Goal: Transaction & Acquisition: Purchase product/service

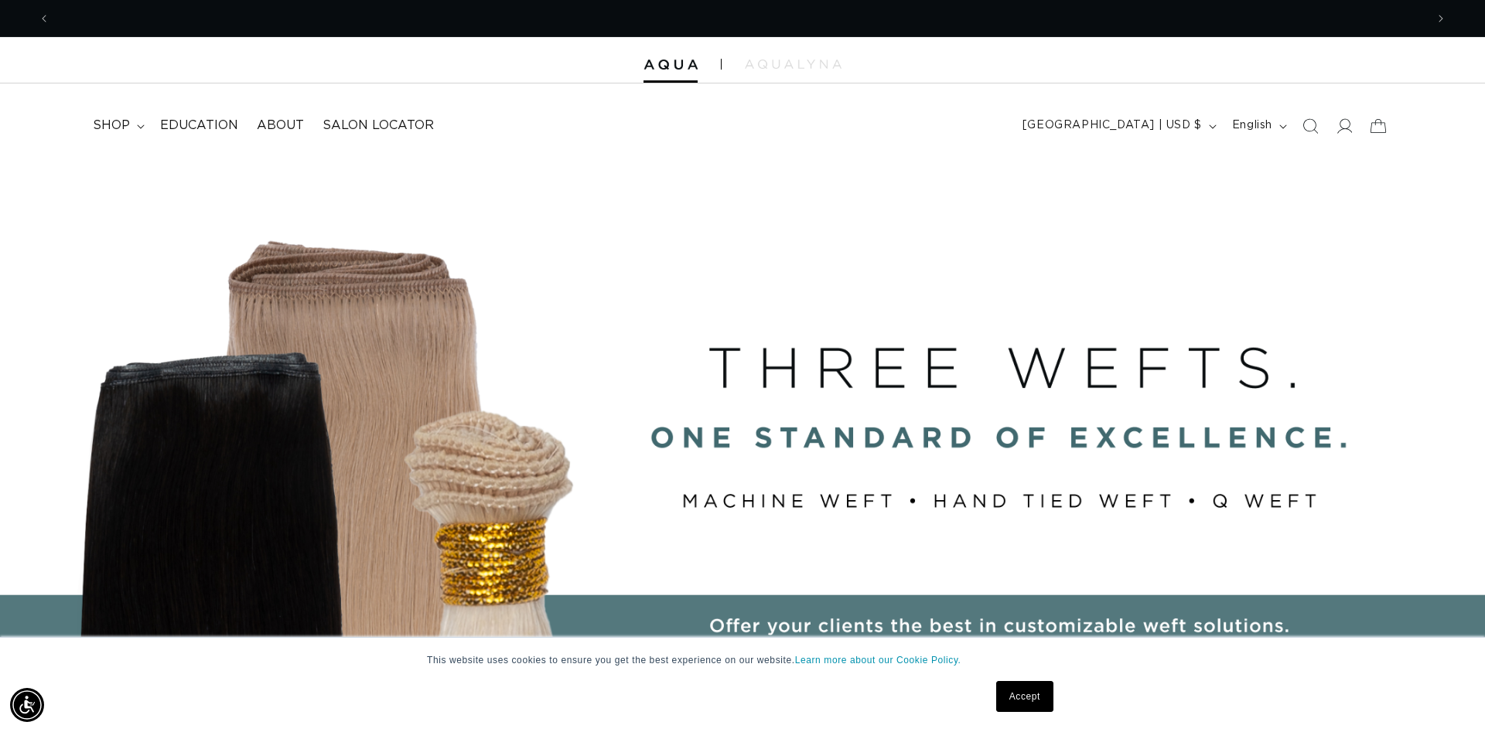
scroll to position [0, 2750]
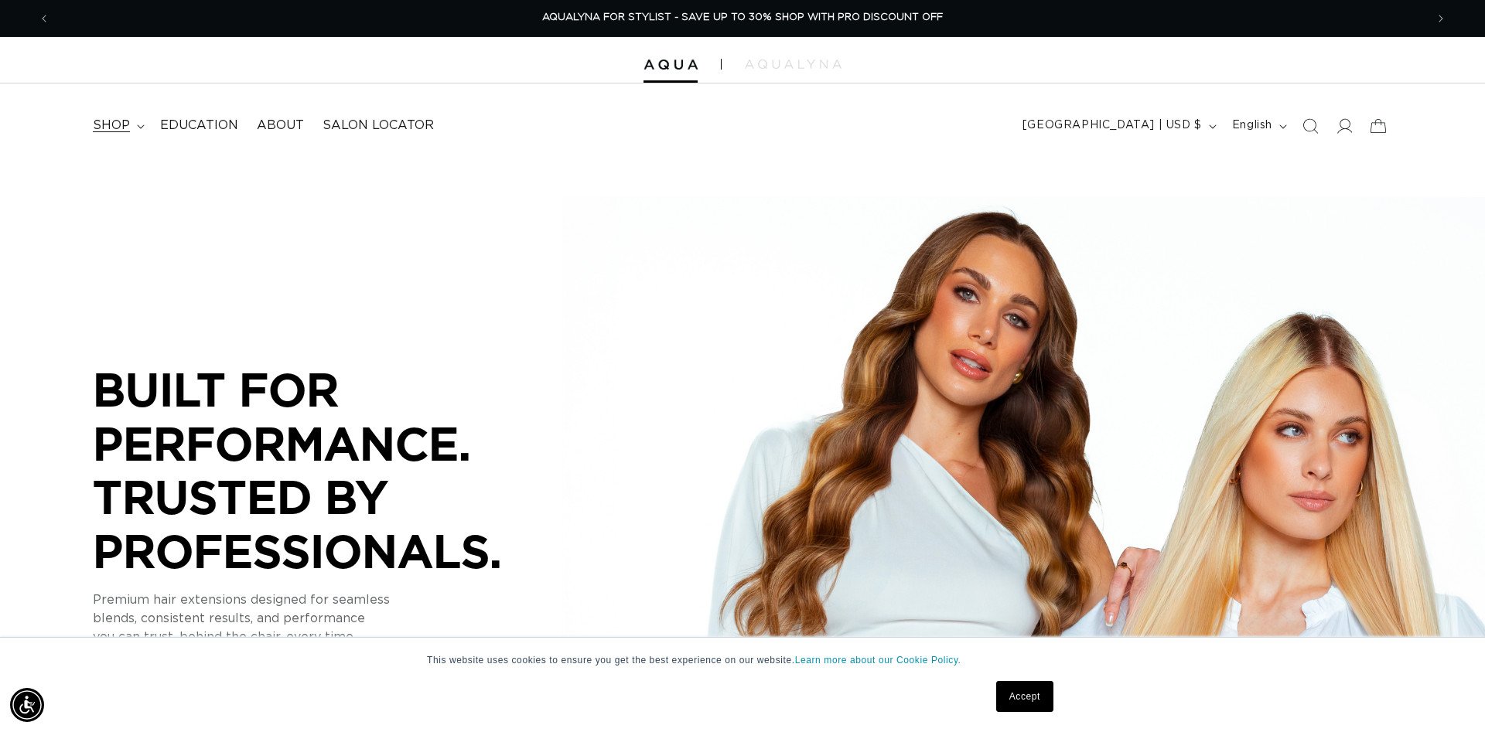
click at [111, 126] on span "shop" at bounding box center [111, 126] width 37 height 16
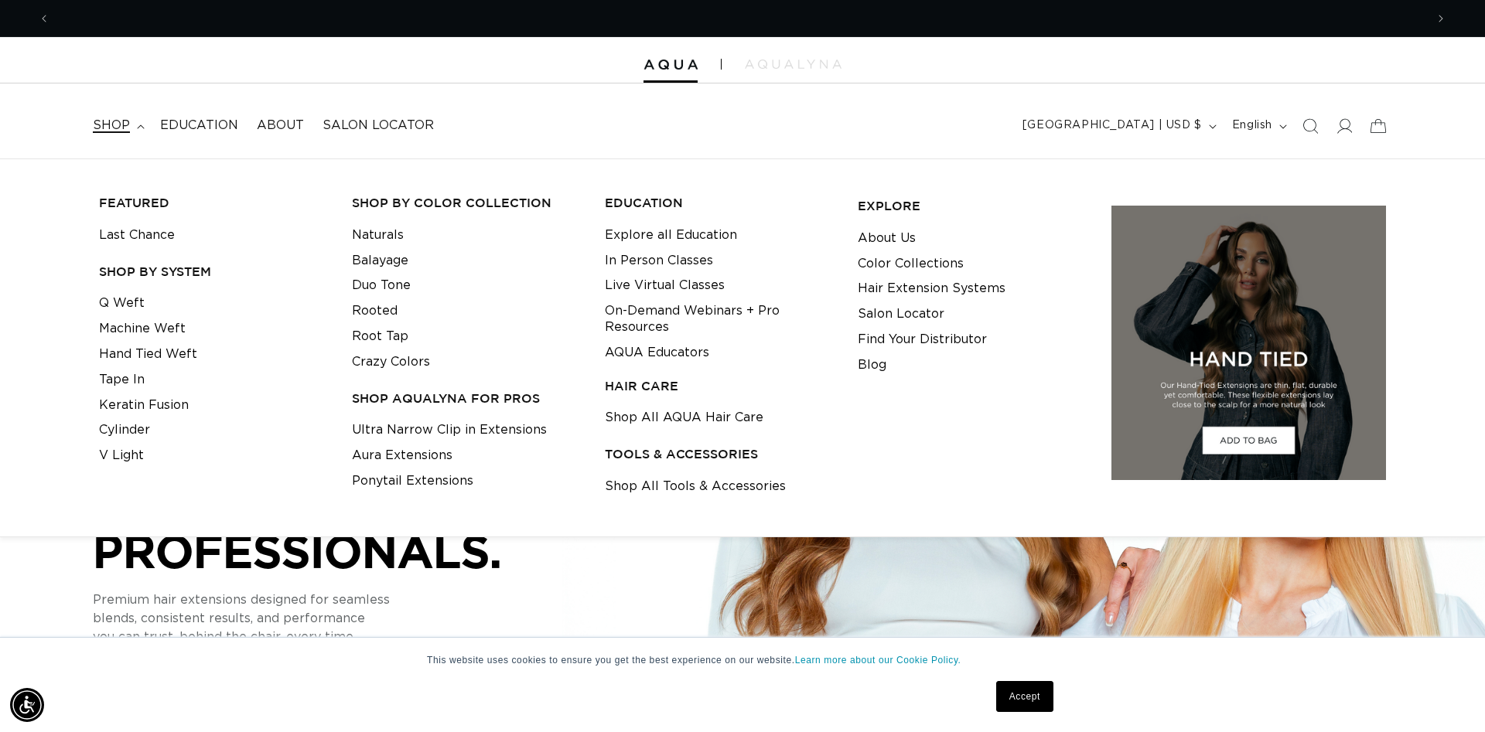
scroll to position [0, 0]
click at [144, 403] on link "Keratin Fusion" at bounding box center [144, 406] width 90 height 26
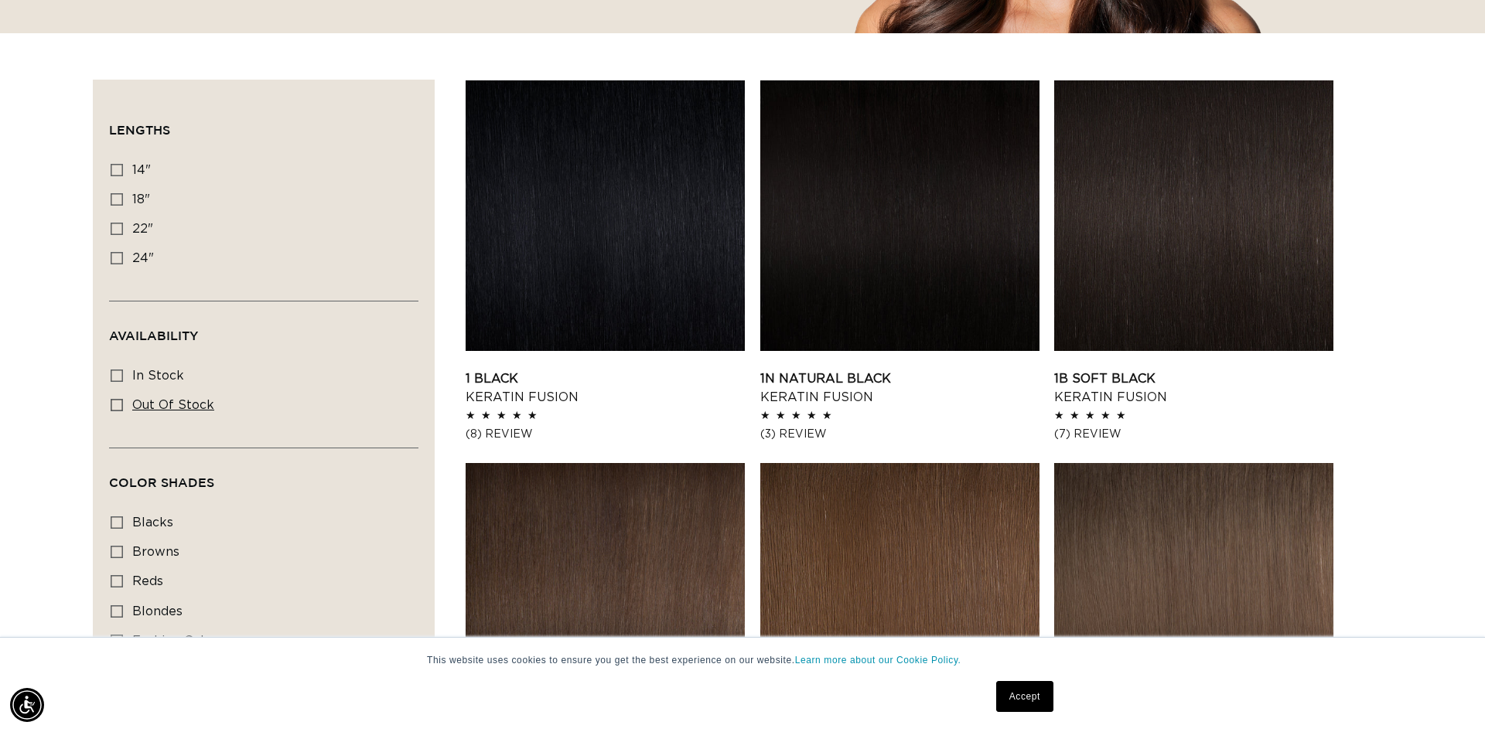
scroll to position [0, 2750]
click at [117, 165] on icon at bounding box center [117, 170] width 12 height 12
click at [117, 165] on input "14" 14" (20 products)" at bounding box center [117, 170] width 12 height 12
checkbox input "true"
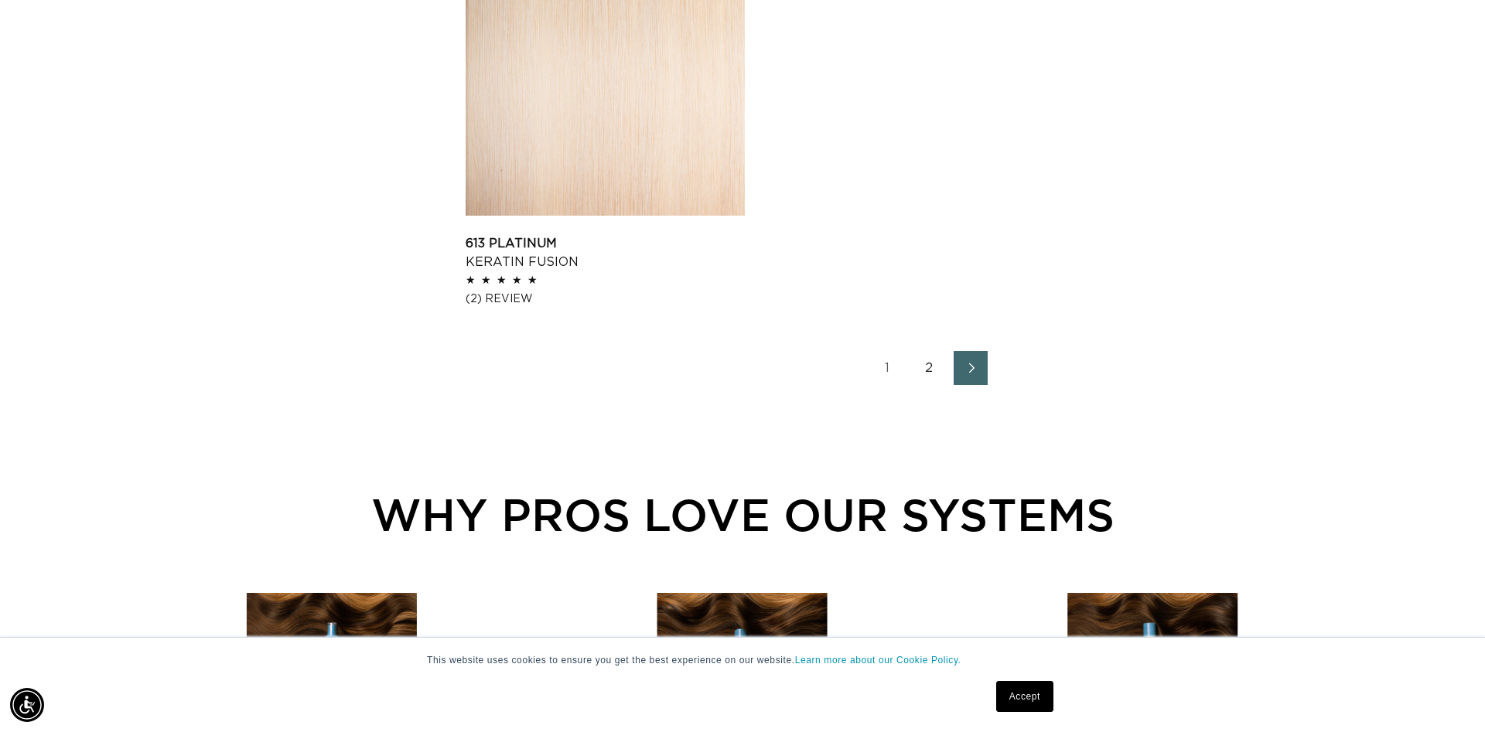
click at [968, 370] on icon "Next page" at bounding box center [971, 368] width 20 height 11
